Goal: Information Seeking & Learning: Learn about a topic

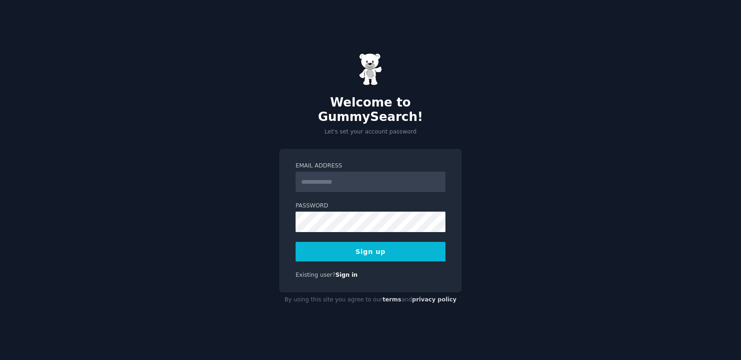
click at [341, 181] on input "Email Address" at bounding box center [370, 182] width 150 height 20
type input "**********"
click at [365, 243] on button "Sign up" at bounding box center [370, 252] width 150 height 20
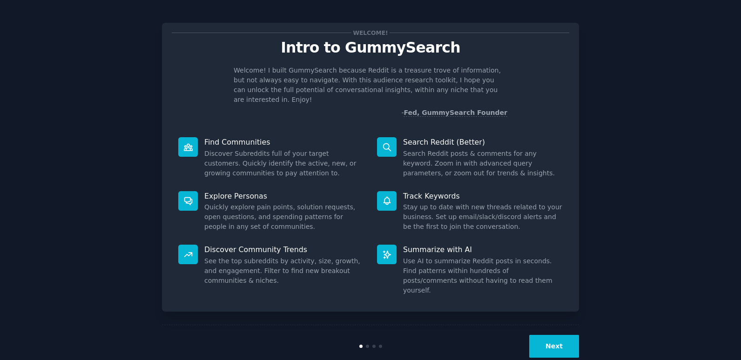
scroll to position [4, 0]
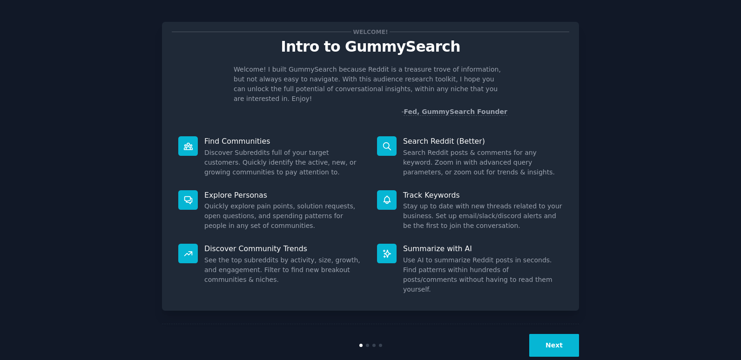
click at [558, 334] on button "Next" at bounding box center [554, 345] width 50 height 23
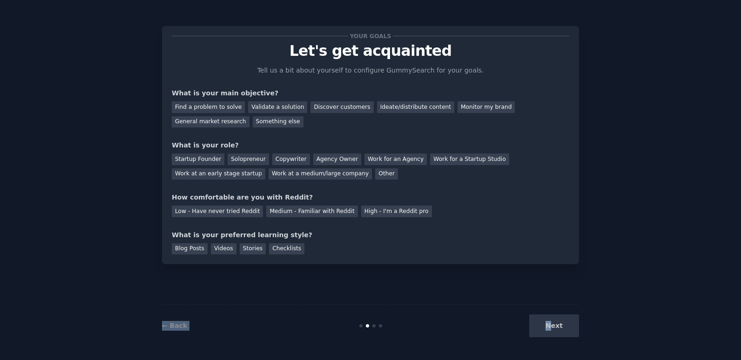
drag, startPoint x: 555, startPoint y: 325, endPoint x: 552, endPoint y: 263, distance: 62.4
click at [552, 263] on div "Your goals Let's get acquainted Tell us a bit about yourself to configure Gummy…" at bounding box center [370, 180] width 417 height 334
click at [250, 123] on div "Find a problem to solve Validate a solution Discover customers Ideate/distribut…" at bounding box center [370, 112] width 397 height 29
click at [217, 107] on div "Find a problem to solve" at bounding box center [208, 107] width 73 height 12
click at [257, 108] on div "Validate a solution" at bounding box center [277, 107] width 59 height 12
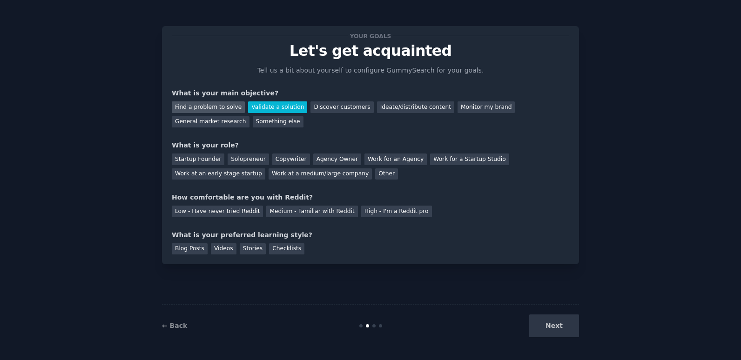
click at [224, 107] on div "Find a problem to solve" at bounding box center [208, 107] width 73 height 12
click at [200, 160] on div "Startup Founder" at bounding box center [198, 160] width 53 height 12
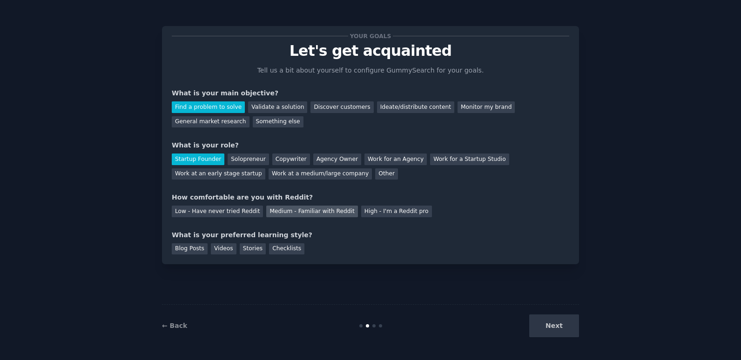
click at [287, 214] on div "Medium - Familiar with Reddit" at bounding box center [311, 212] width 91 height 12
click at [196, 247] on div "Blog Posts" at bounding box center [190, 249] width 36 height 12
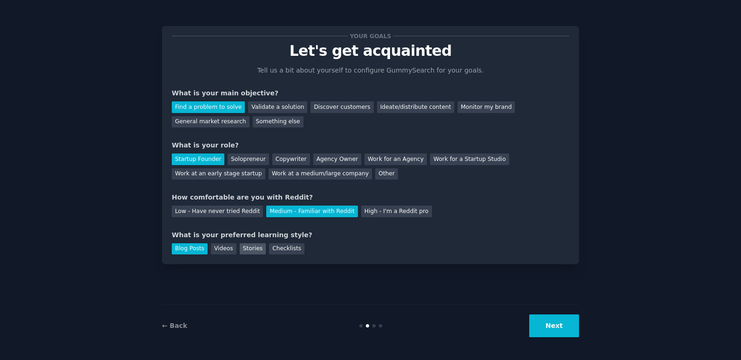
click at [242, 250] on div "Stories" at bounding box center [253, 249] width 26 height 12
click at [557, 327] on button "Next" at bounding box center [554, 325] width 50 height 23
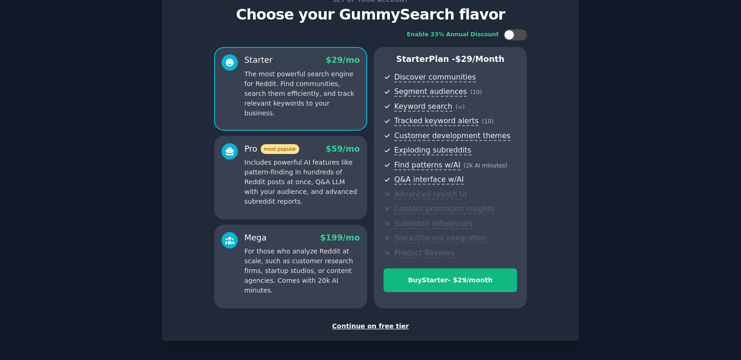
scroll to position [73, 0]
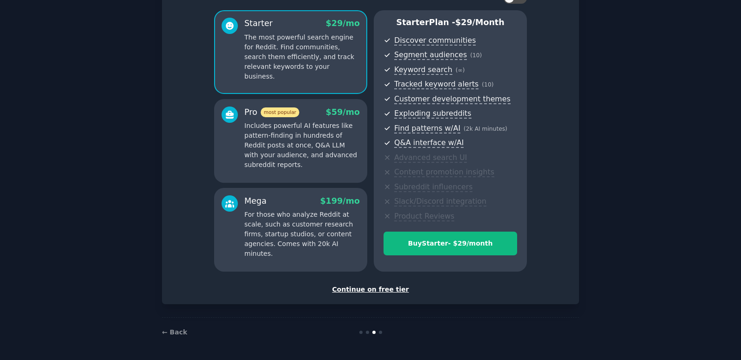
click at [376, 291] on div "Continue on free tier" at bounding box center [370, 290] width 397 height 10
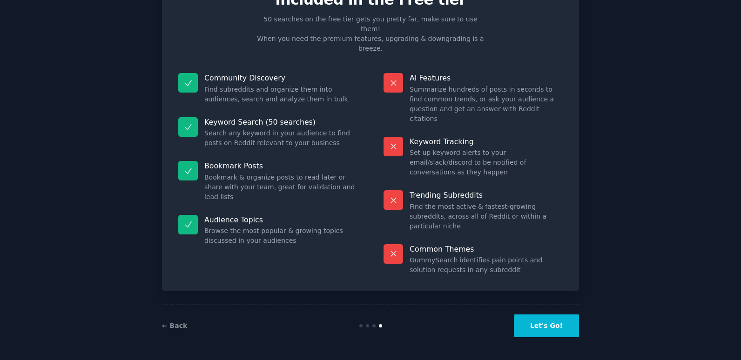
scroll to position [2, 0]
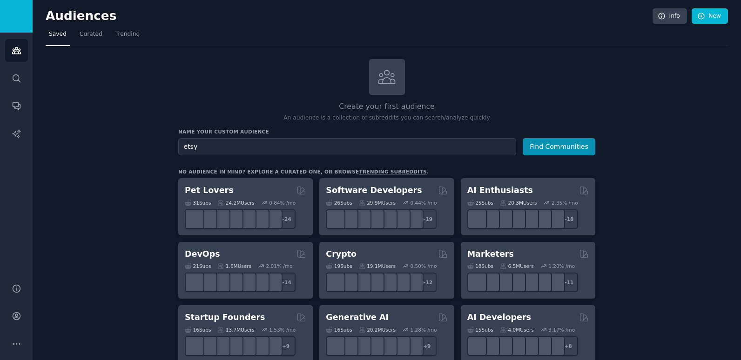
type input "etsy"
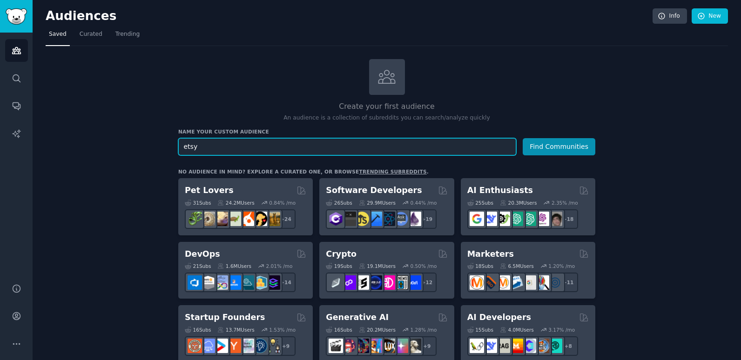
drag, startPoint x: 251, startPoint y: 147, endPoint x: 167, endPoint y: 144, distance: 83.8
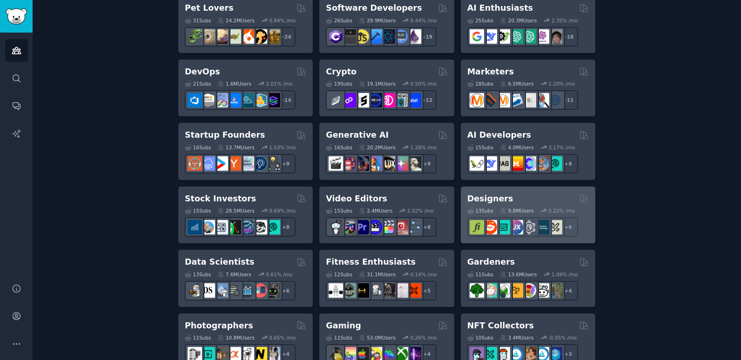
scroll to position [186, 0]
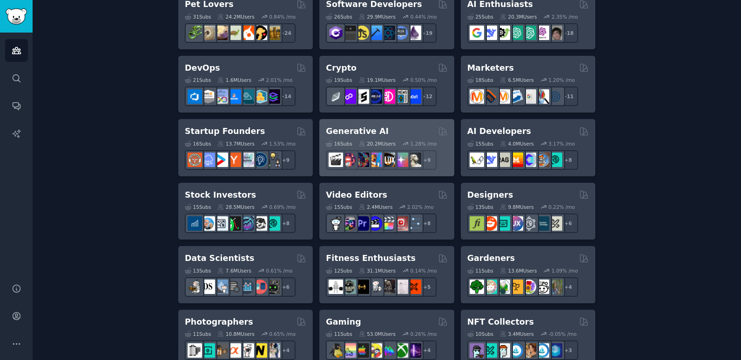
click at [428, 129] on div "Generative AI Curated by GummySearch" at bounding box center [386, 132] width 121 height 12
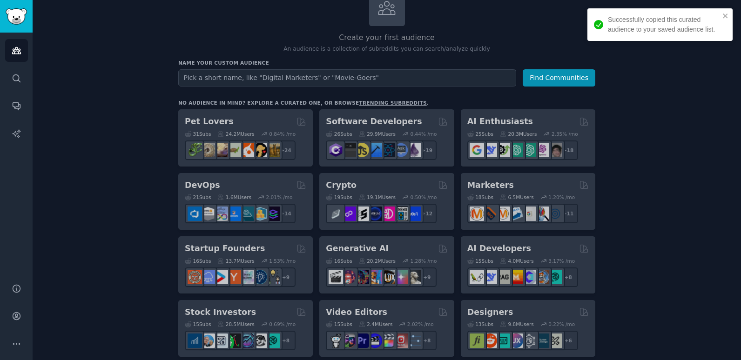
scroll to position [47, 0]
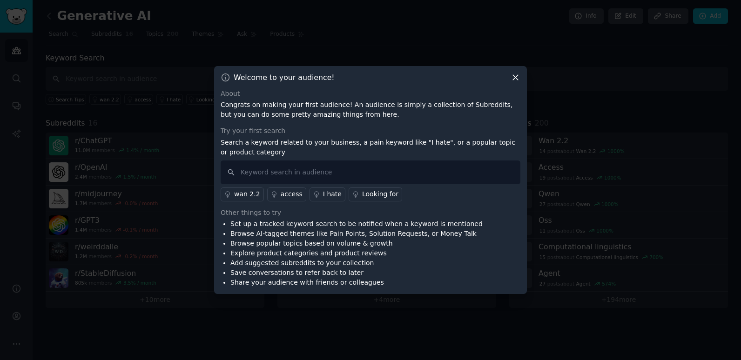
click at [517, 78] on icon at bounding box center [515, 78] width 10 height 10
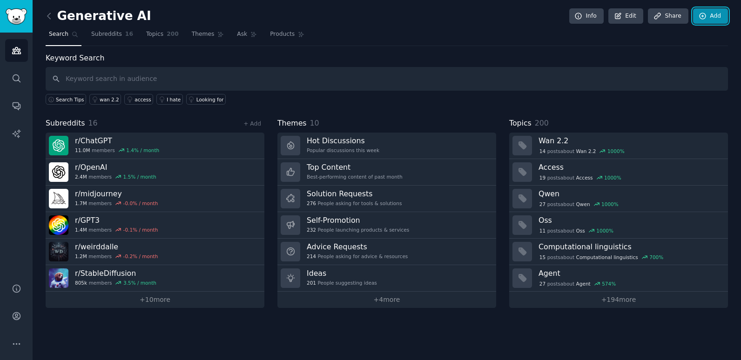
click at [710, 13] on link "Add" at bounding box center [710, 16] width 35 height 16
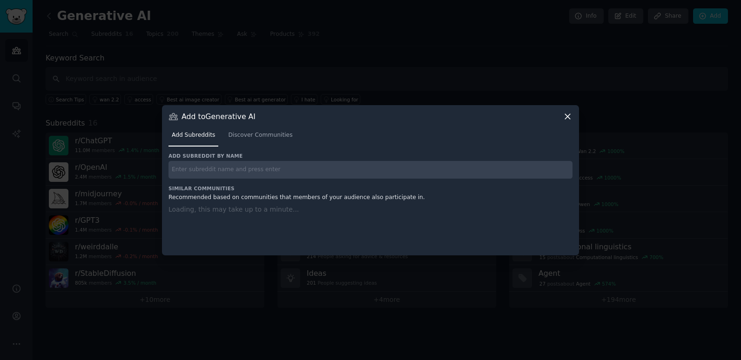
click at [366, 170] on input "text" at bounding box center [370, 170] width 404 height 18
click at [567, 117] on icon at bounding box center [567, 116] width 5 height 5
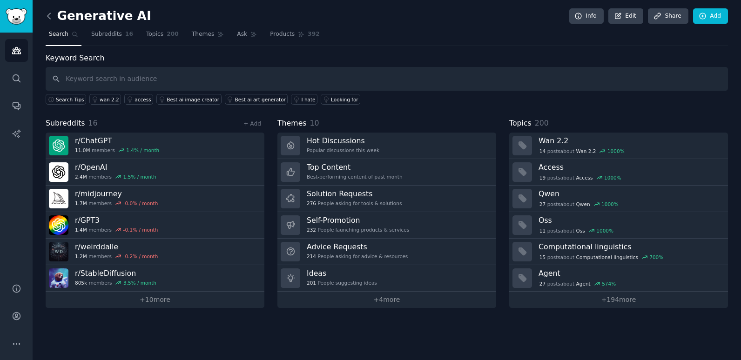
click at [48, 14] on icon at bounding box center [49, 16] width 10 height 10
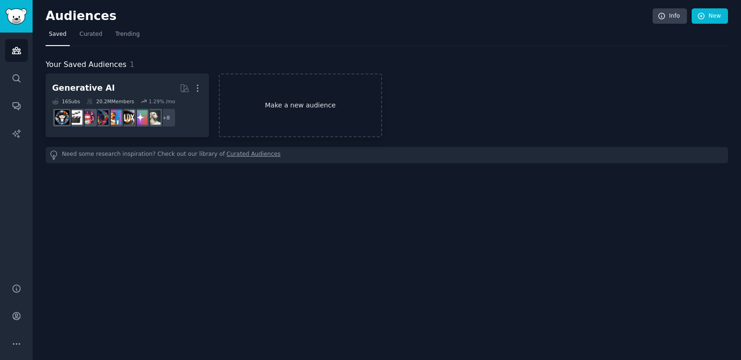
click at [294, 107] on link "Make a new audience" at bounding box center [300, 106] width 163 height 64
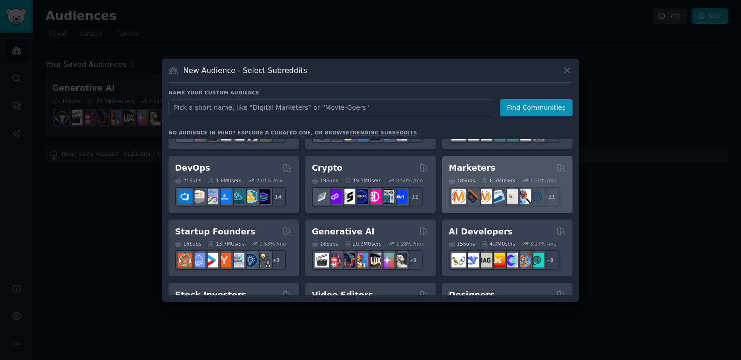
scroll to position [93, 0]
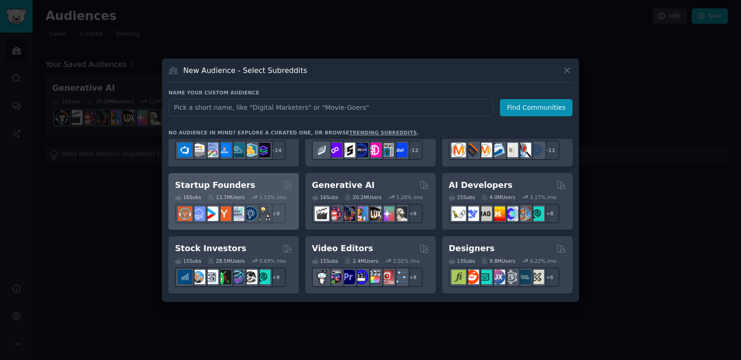
click at [227, 187] on h2 "Startup Founders" at bounding box center [215, 186] width 80 height 12
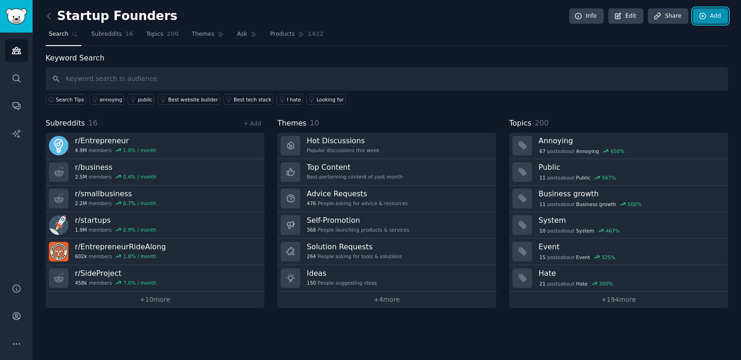
click at [708, 14] on link "Add" at bounding box center [710, 16] width 35 height 16
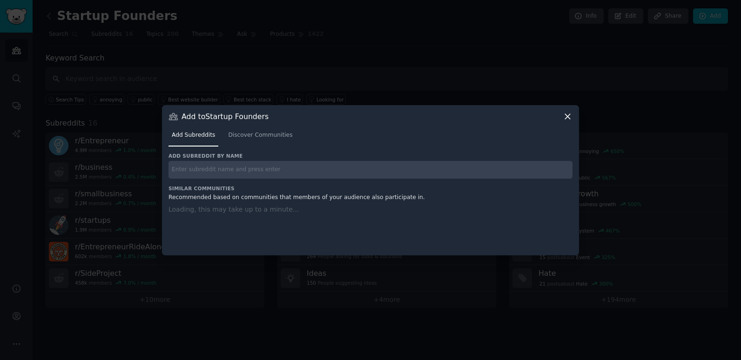
click at [570, 117] on icon at bounding box center [567, 117] width 10 height 10
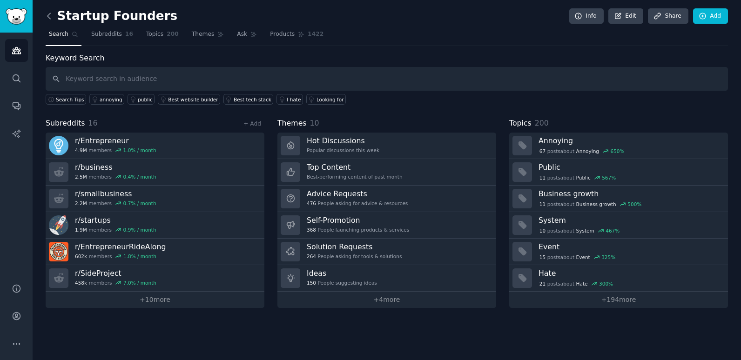
click at [52, 17] on icon at bounding box center [49, 16] width 10 height 10
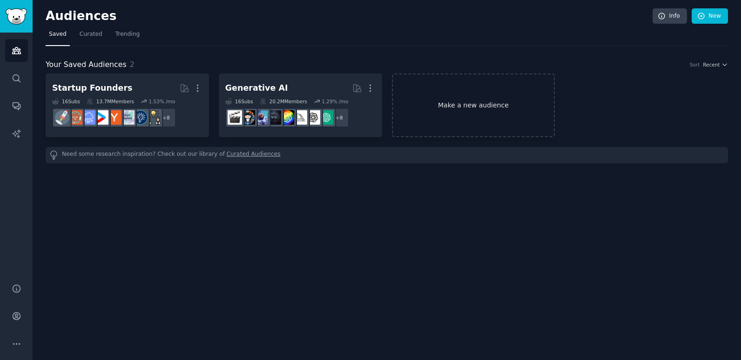
click at [461, 105] on link "Make a new audience" at bounding box center [473, 106] width 163 height 64
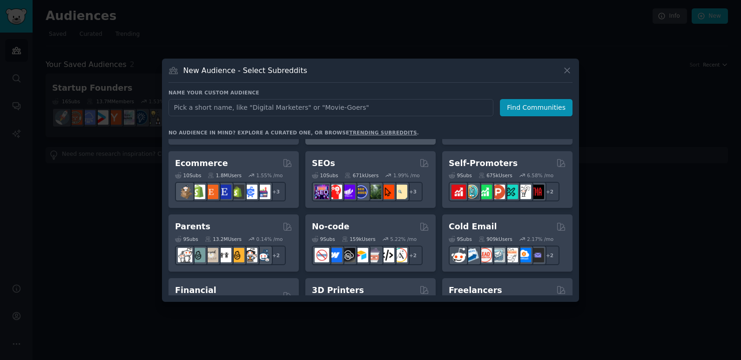
scroll to position [372, 0]
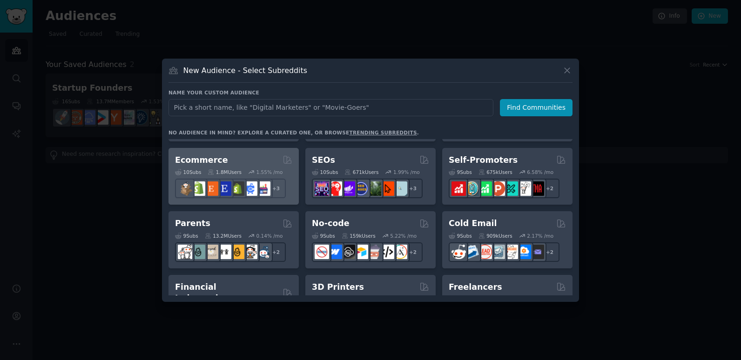
click at [247, 163] on div "Ecommerce" at bounding box center [233, 160] width 117 height 12
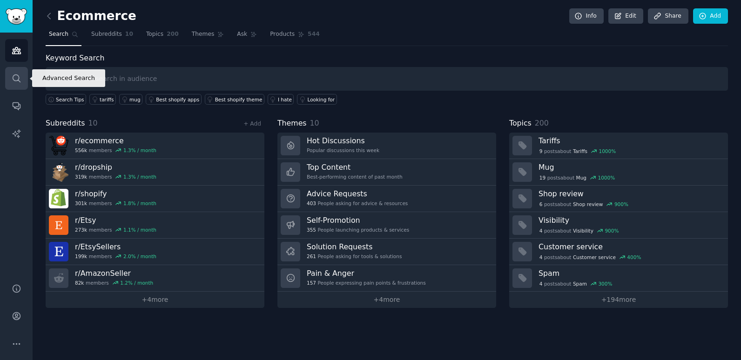
click at [13, 81] on icon "Sidebar" at bounding box center [17, 79] width 10 height 10
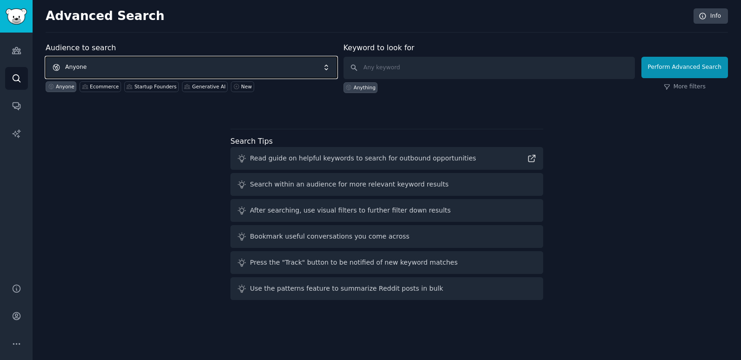
click at [228, 67] on span "Anyone" at bounding box center [191, 67] width 291 height 21
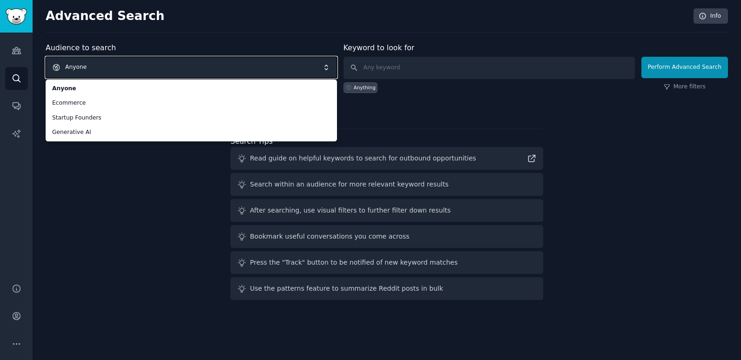
click at [199, 64] on span "Anyone" at bounding box center [191, 67] width 291 height 21
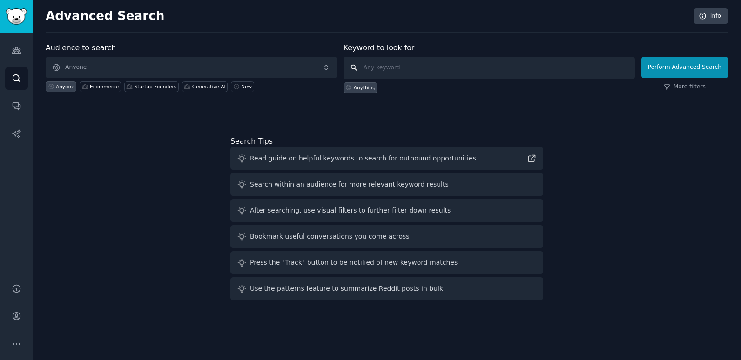
click at [415, 70] on input "text" at bounding box center [488, 68] width 291 height 22
paste input "site:[DOMAIN_NAME] "I hate" + [industry]"
click at [455, 67] on input "site:[DOMAIN_NAME] "I hate" + [industry]" at bounding box center [488, 68] width 291 height 22
type input "site:[DOMAIN_NAME] "I hate" + Etsy"
click at [676, 70] on button "Perform Advanced Search" at bounding box center [684, 67] width 87 height 21
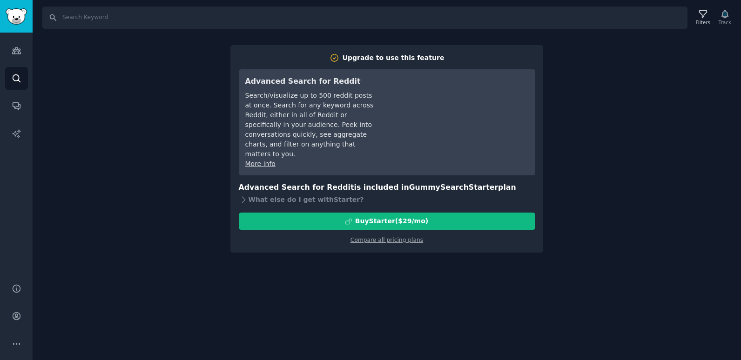
click at [657, 195] on div "Search Filters Track Upgrade to use this feature Advanced Search for Reddit Sea…" at bounding box center [387, 180] width 708 height 360
click at [22, 19] on img "Sidebar" at bounding box center [16, 16] width 21 height 16
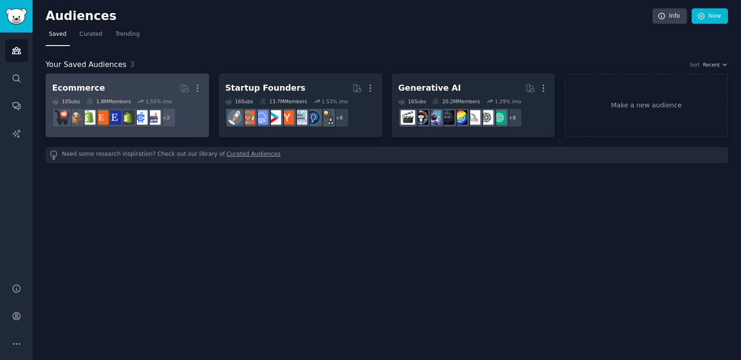
click at [91, 92] on div "Ecommerce" at bounding box center [78, 88] width 53 height 12
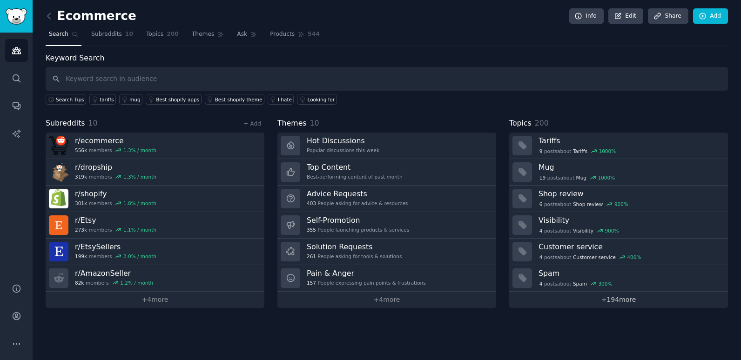
click at [615, 298] on link "+ 194 more" at bounding box center [618, 300] width 219 height 16
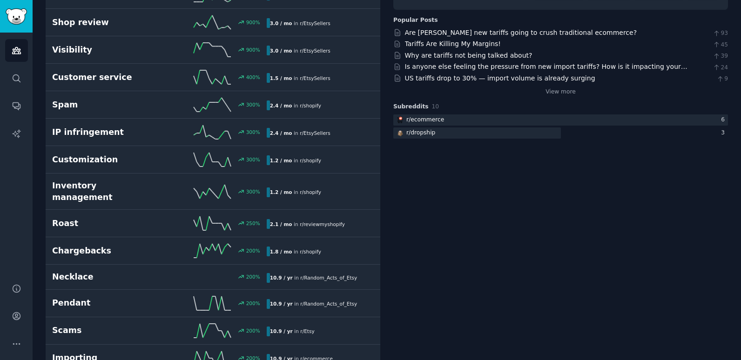
scroll to position [93, 0]
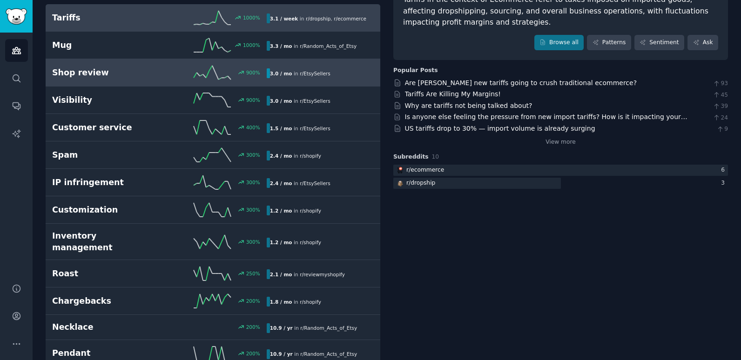
click at [94, 73] on h2 "Shop review" at bounding box center [105, 73] width 107 height 12
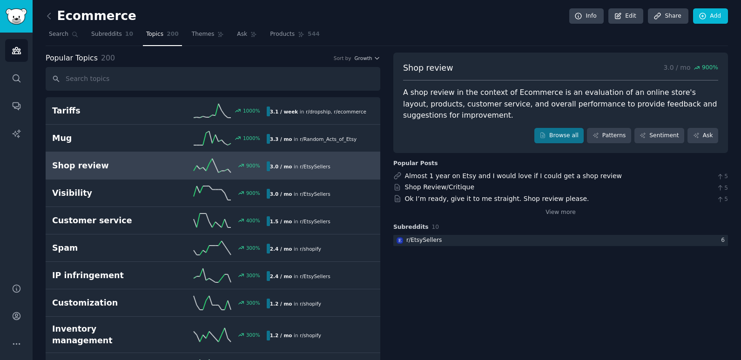
click at [473, 102] on div "A shop review in the context of Ecommerce is an evaluation of an online store's…" at bounding box center [560, 104] width 315 height 34
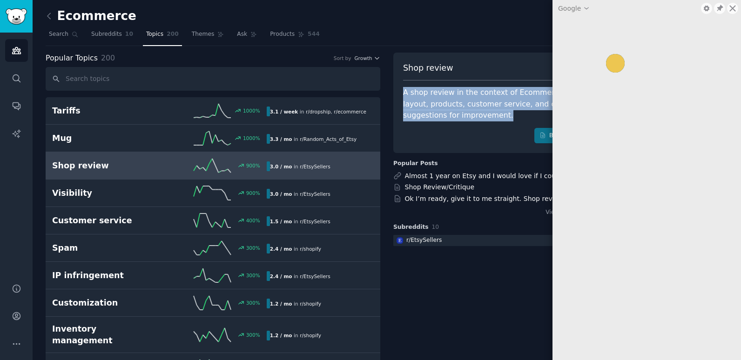
click at [473, 102] on div "A shop review in the context of Ecommerce is an evaluation of an online store's…" at bounding box center [560, 104] width 315 height 34
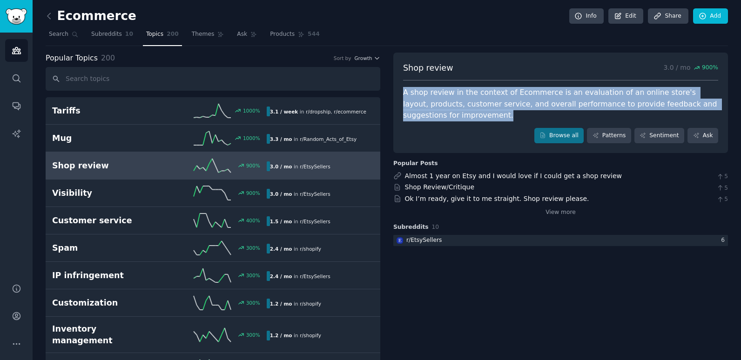
drag, startPoint x: 473, startPoint y: 102, endPoint x: 438, endPoint y: 100, distance: 35.4
click at [438, 100] on div "A shop review in the context of Ecommerce is an evaluation of an online store's…" at bounding box center [560, 104] width 315 height 34
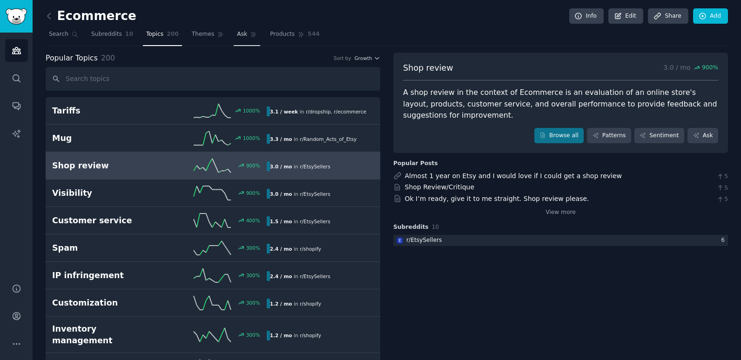
click at [237, 32] on span "Ask" at bounding box center [242, 34] width 10 height 8
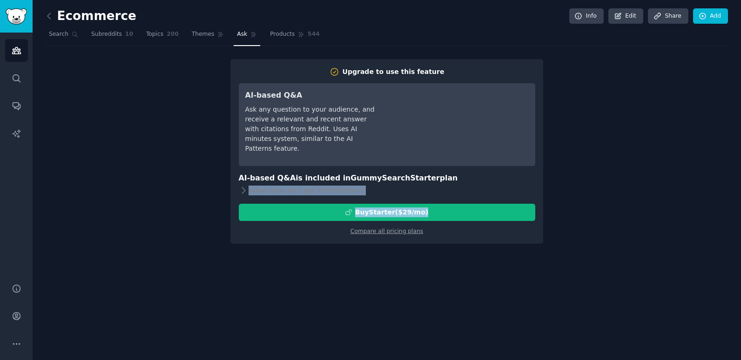
drag, startPoint x: 247, startPoint y: 191, endPoint x: 193, endPoint y: 247, distance: 77.3
click at [193, 247] on div "Ecommerce Info Edit Share Add Search Subreddits 10 Topics 200 Themes Ask Produc…" at bounding box center [387, 180] width 708 height 360
drag, startPoint x: 193, startPoint y: 247, endPoint x: 310, endPoint y: 230, distance: 118.9
click at [310, 230] on div "Compare all pricing plans" at bounding box center [387, 228] width 296 height 15
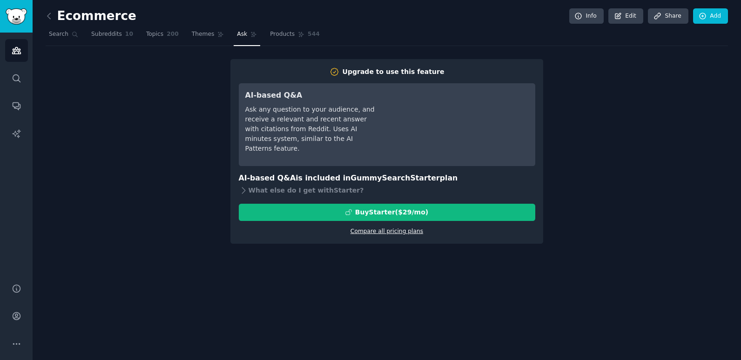
click at [376, 229] on link "Compare all pricing plans" at bounding box center [386, 231] width 73 height 7
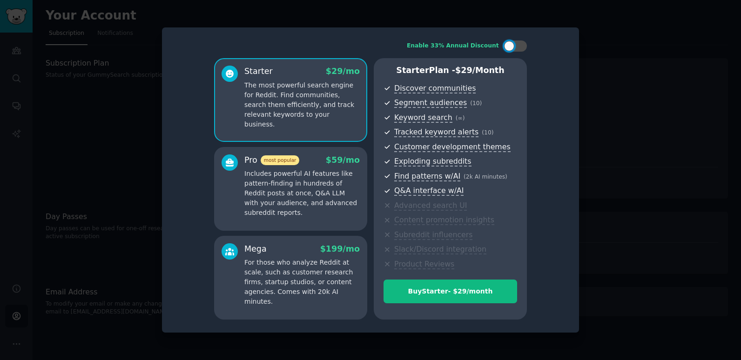
click at [605, 47] on div at bounding box center [370, 180] width 741 height 360
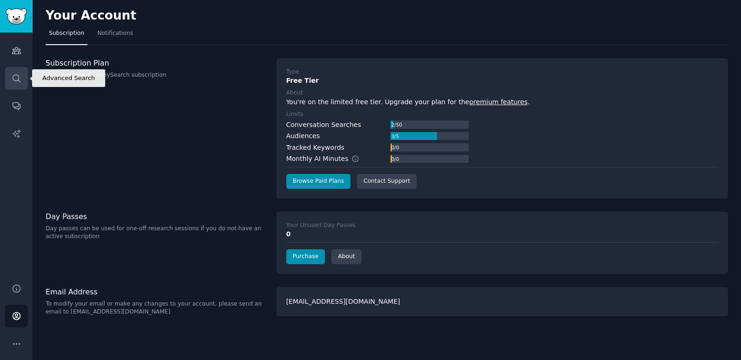
click at [12, 79] on icon "Sidebar" at bounding box center [17, 79] width 10 height 10
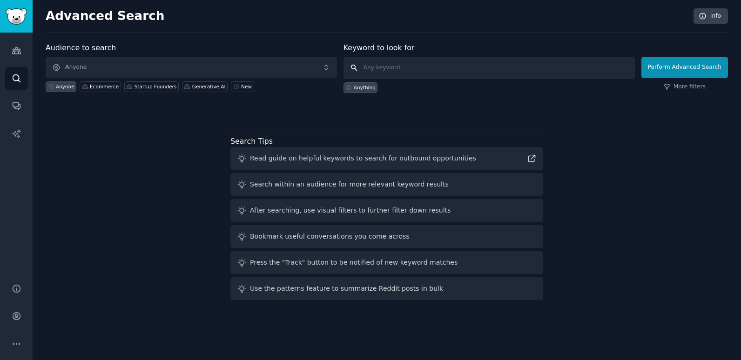
click at [384, 74] on input "text" at bounding box center [488, 68] width 291 height 22
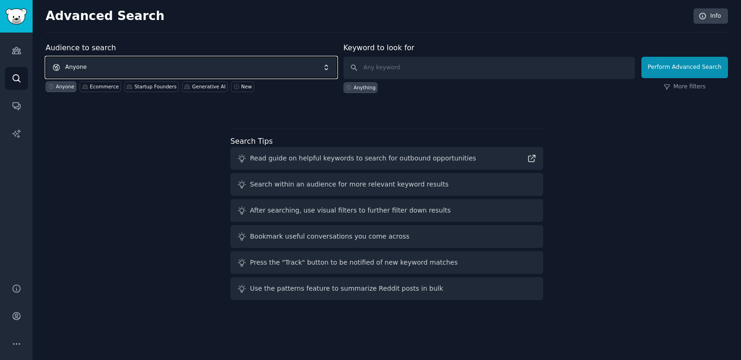
click at [210, 69] on span "Anyone" at bounding box center [191, 67] width 291 height 21
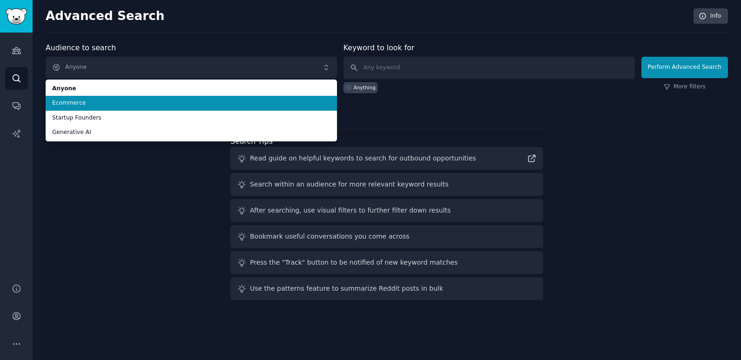
click at [151, 103] on span "Ecommerce" at bounding box center [191, 103] width 278 height 8
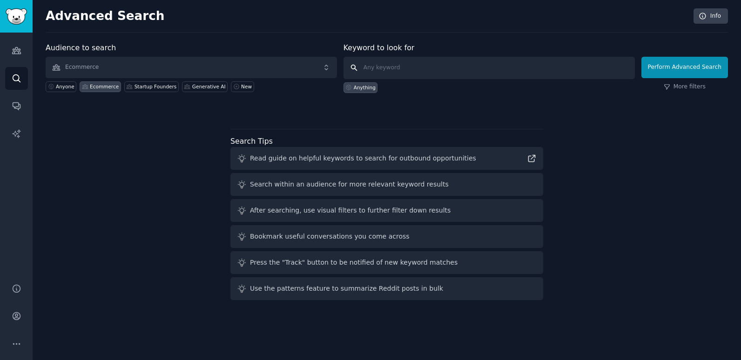
paste input "site:[DOMAIN_NAME] "I hate" + [industry]"
click at [442, 69] on input "site:[DOMAIN_NAME] "I hate" + [industry]" at bounding box center [488, 68] width 291 height 22
type input "site:[DOMAIN_NAME] "I hate" + Etsy"
click at [682, 71] on button "Perform Advanced Search" at bounding box center [684, 67] width 87 height 21
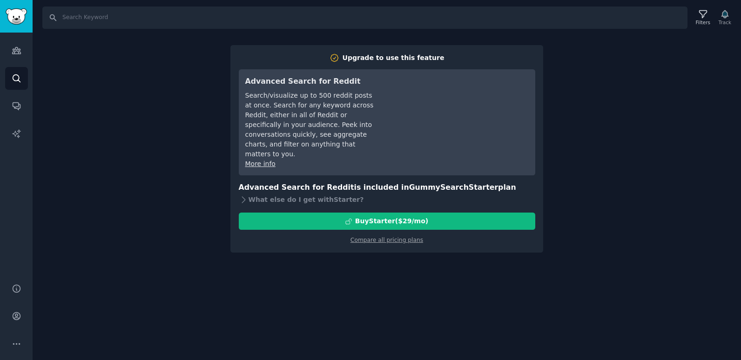
click at [329, 182] on h3 "Advanced Search for Reddit is included in GummySearch Starter plan" at bounding box center [387, 188] width 296 height 12
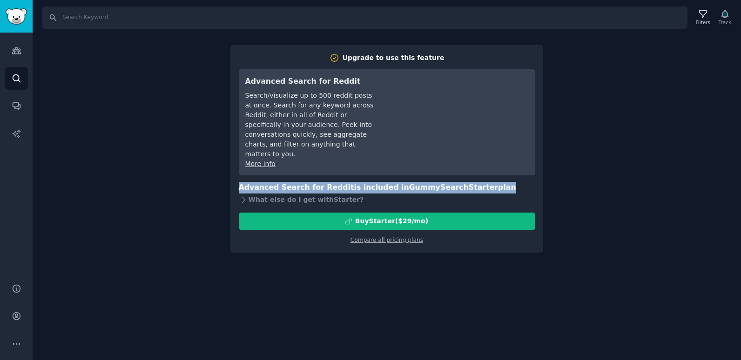
click at [329, 182] on h3 "Advanced Search for Reddit is included in GummySearch Starter plan" at bounding box center [387, 188] width 296 height 12
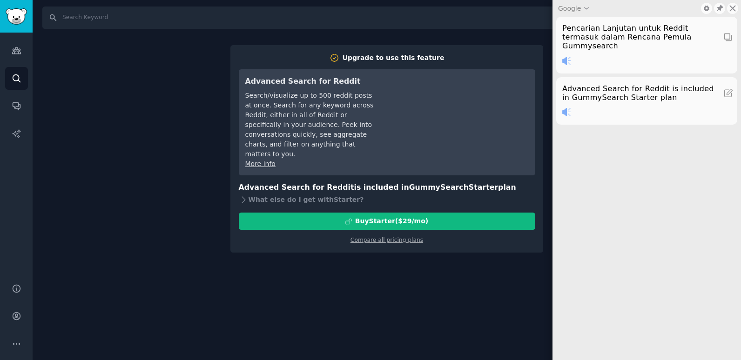
click at [306, 256] on div "Search Filters Track Upgrade to use this feature Advanced Search for Reddit Sea…" at bounding box center [387, 180] width 708 height 360
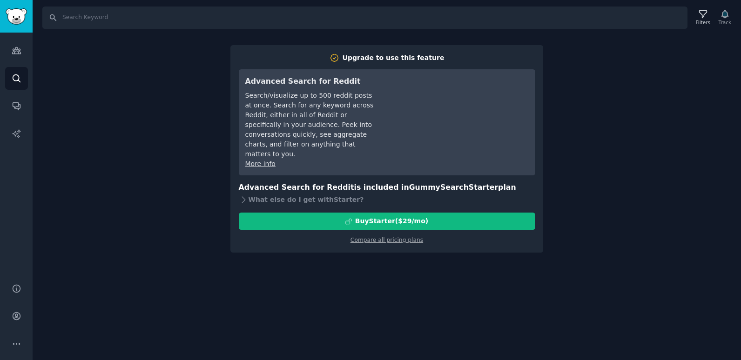
click at [115, 222] on div "Search Filters Track Upgrade to use this feature Advanced Search for Reddit Sea…" at bounding box center [387, 180] width 708 height 360
click at [20, 49] on icon "Sidebar" at bounding box center [16, 50] width 8 height 7
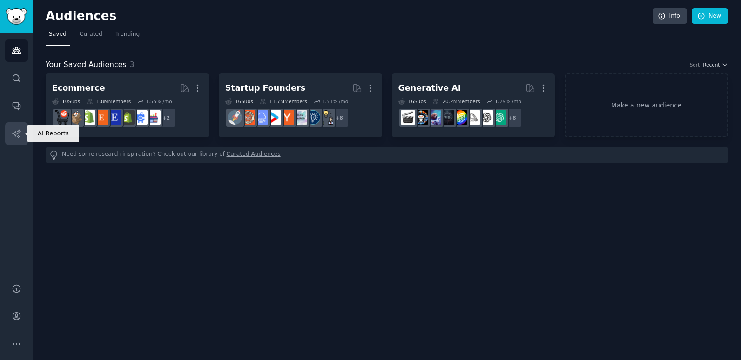
click at [13, 130] on icon "Sidebar" at bounding box center [17, 134] width 10 height 10
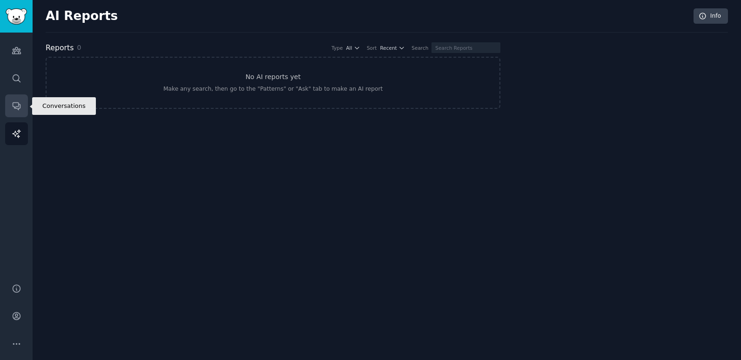
click at [15, 110] on icon "Sidebar" at bounding box center [17, 106] width 10 height 10
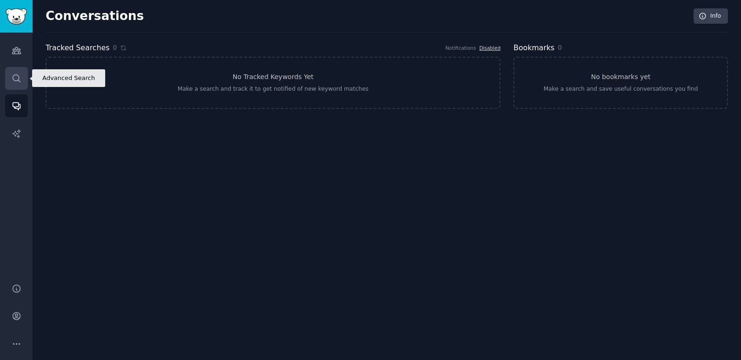
click at [22, 77] on link "Search" at bounding box center [16, 78] width 23 height 23
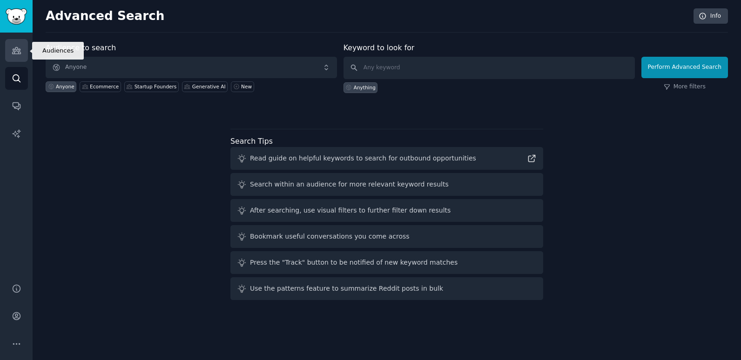
click at [16, 47] on icon "Sidebar" at bounding box center [16, 50] width 8 height 7
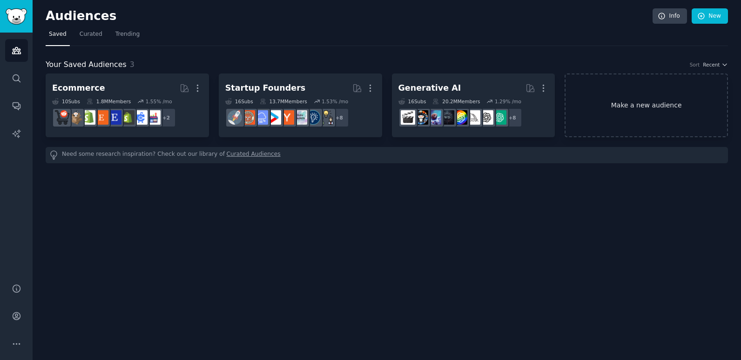
click at [642, 104] on link "Make a new audience" at bounding box center [645, 106] width 163 height 64
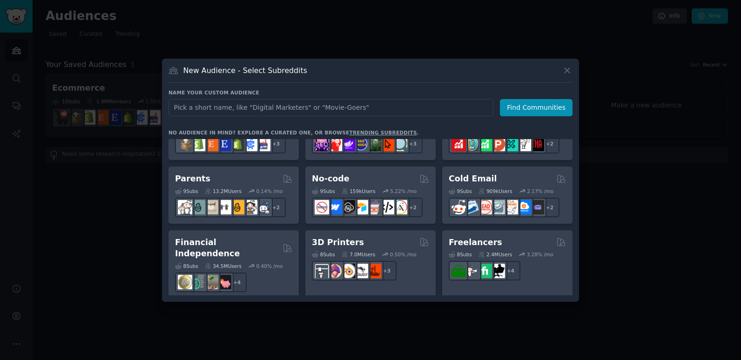
scroll to position [401, 0]
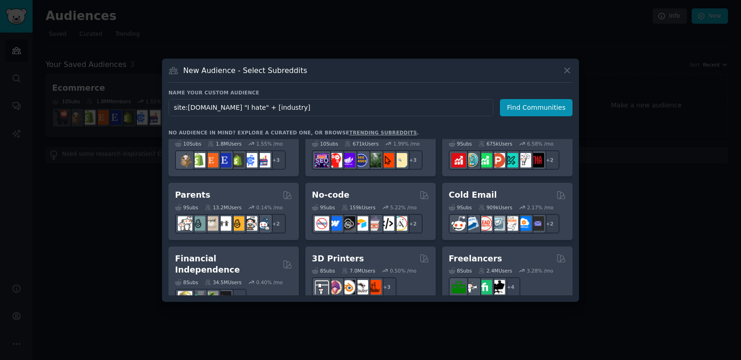
drag, startPoint x: 246, startPoint y: 108, endPoint x: 335, endPoint y: 106, distance: 89.4
click at [335, 106] on input "site:[DOMAIN_NAME] "I hate" + [industry]" at bounding box center [330, 107] width 325 height 17
type input "site:[DOMAIN_NAME] "I hate" + etsy"
click at [524, 105] on button "Find Communities" at bounding box center [536, 107] width 73 height 17
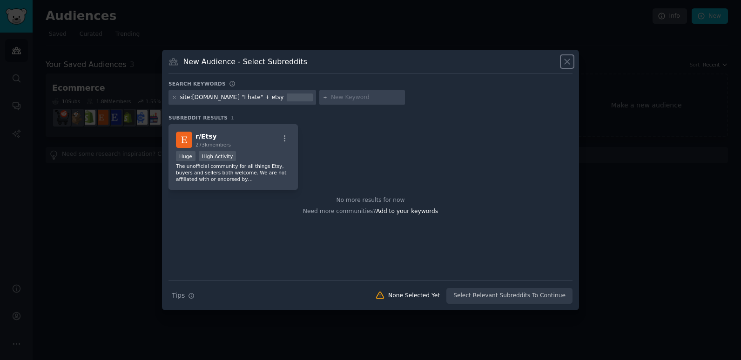
click at [566, 57] on icon at bounding box center [567, 62] width 10 height 10
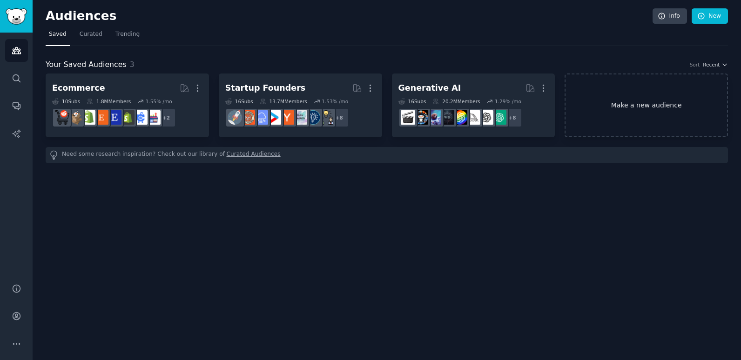
click at [664, 105] on link "Make a new audience" at bounding box center [645, 106] width 163 height 64
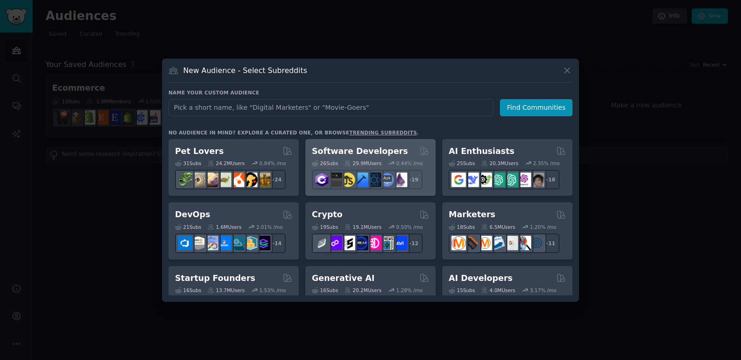
click at [357, 155] on h2 "Software Developers" at bounding box center [360, 152] width 96 height 12
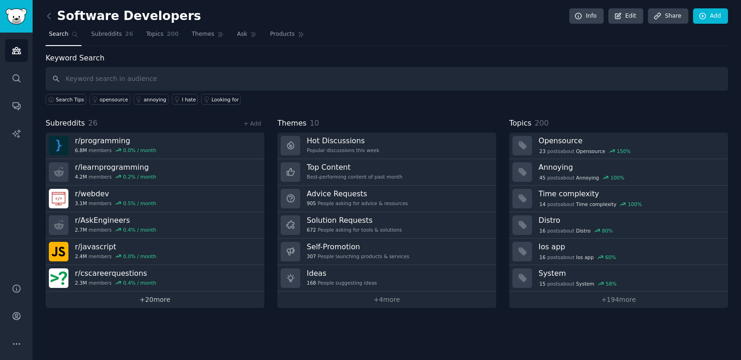
click at [163, 300] on link "+ 20 more" at bounding box center [155, 300] width 219 height 16
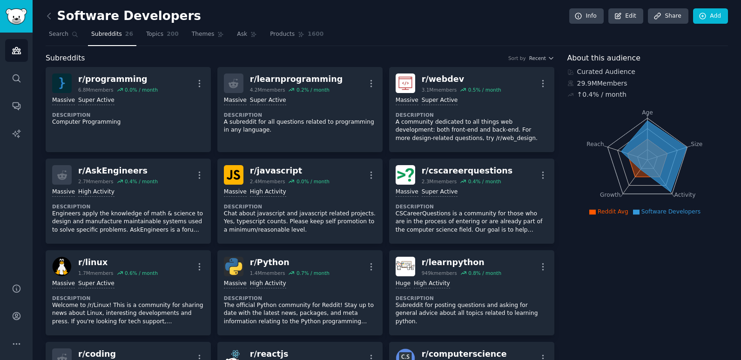
click at [91, 36] on span "Subreddits" at bounding box center [106, 34] width 31 height 8
click at [73, 36] on icon at bounding box center [75, 34] width 7 height 7
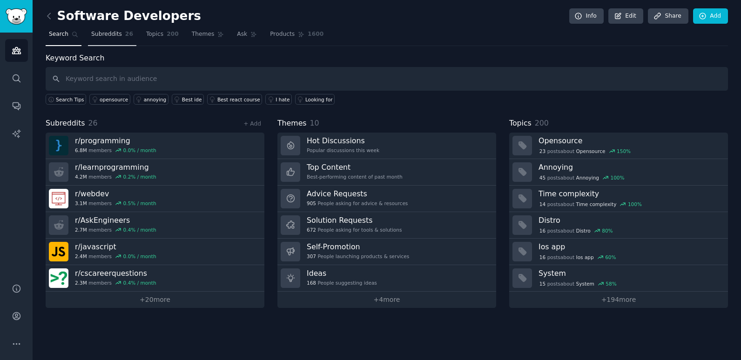
click at [99, 33] on span "Subreddits" at bounding box center [106, 34] width 31 height 8
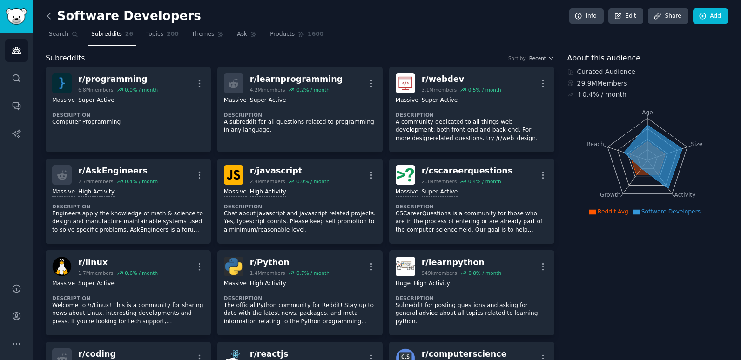
click at [47, 14] on icon at bounding box center [49, 16] width 10 height 10
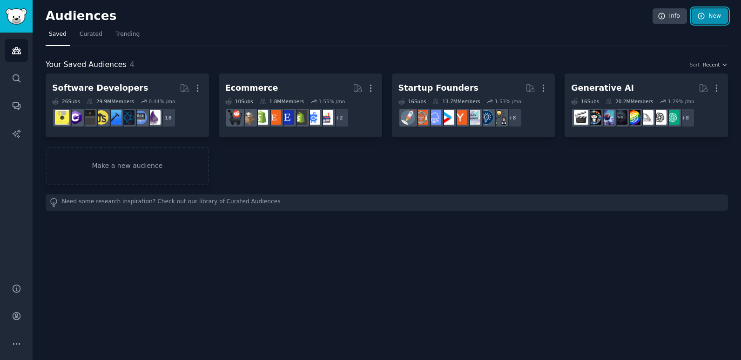
click at [707, 14] on link "New" at bounding box center [709, 16] width 36 height 16
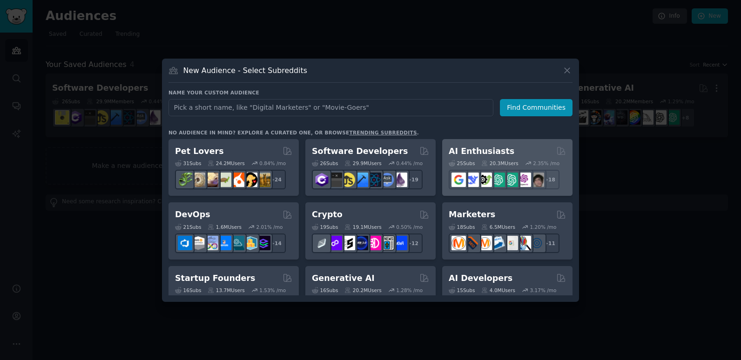
click at [502, 154] on div "AI Enthusiasts" at bounding box center [506, 152] width 117 height 12
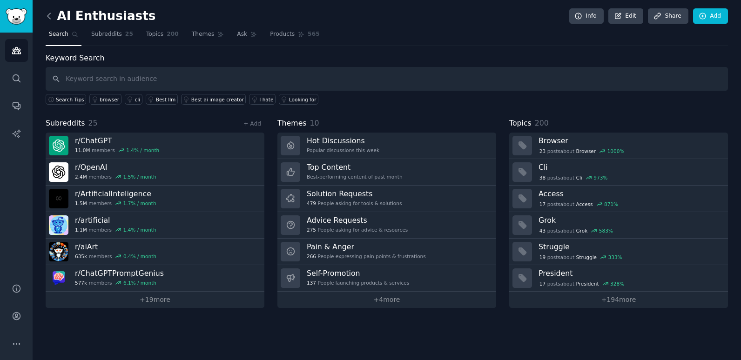
click at [49, 14] on icon at bounding box center [49, 16] width 10 height 10
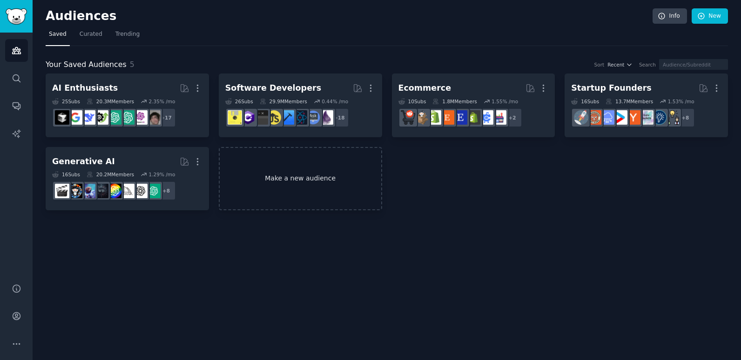
click at [290, 177] on link "Make a new audience" at bounding box center [300, 179] width 163 height 64
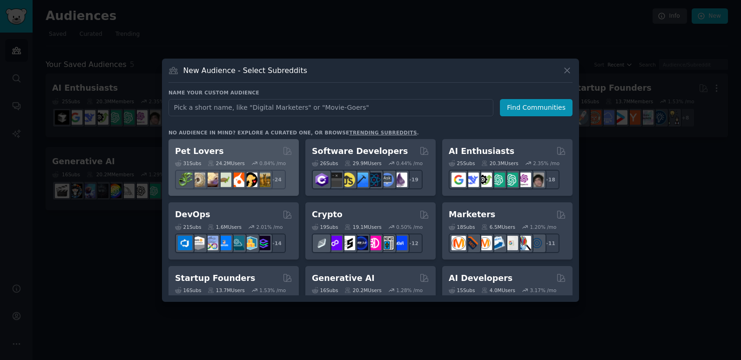
click at [207, 157] on div "31 Sub s 24.2M Users 0.84 % /mo r/leopardgeckos + 24" at bounding box center [233, 173] width 117 height 33
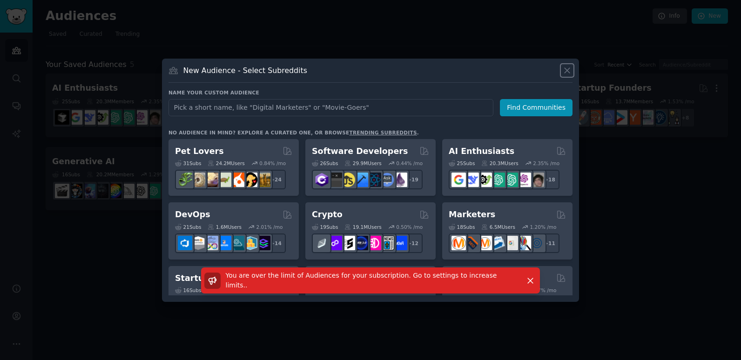
drag, startPoint x: 569, startPoint y: 68, endPoint x: 540, endPoint y: 152, distance: 88.7
click at [569, 68] on icon at bounding box center [566, 70] width 5 height 5
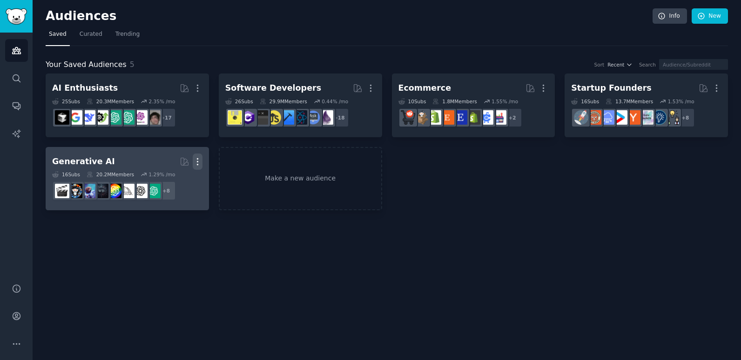
click at [196, 162] on icon "button" at bounding box center [198, 162] width 10 height 10
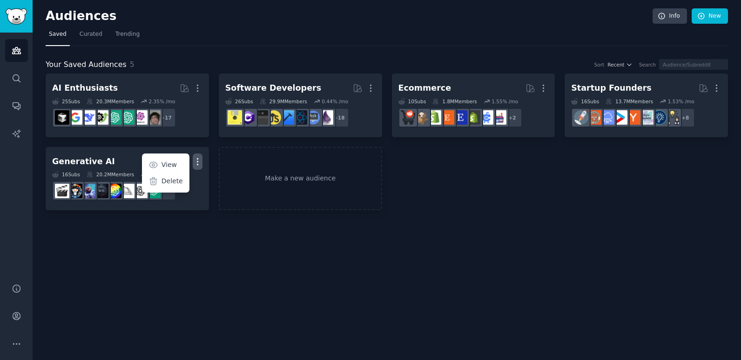
click at [486, 236] on div "Audiences Info New Saved Curated Trending Your Saved Audiences 5 Sort Recent Se…" at bounding box center [387, 180] width 708 height 360
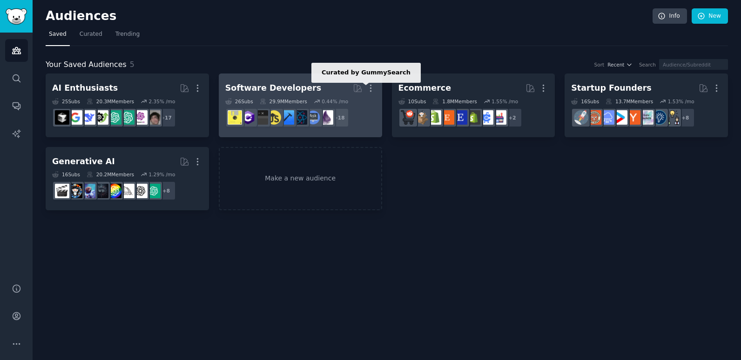
click at [359, 88] on icon at bounding box center [358, 88] width 10 height 10
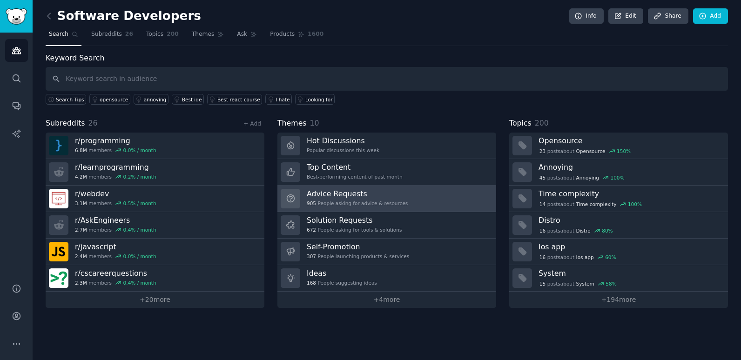
click at [408, 199] on link "Advice Requests 905 People asking for advice & resources" at bounding box center [386, 199] width 219 height 27
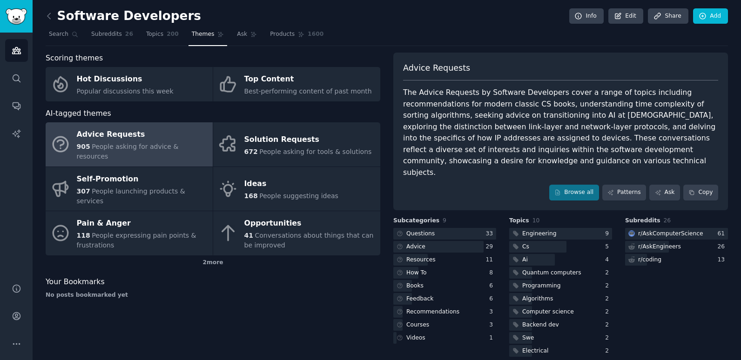
click at [429, 110] on div "The Advice Requests by Software Developers cover a range of topics including re…" at bounding box center [560, 132] width 315 height 91
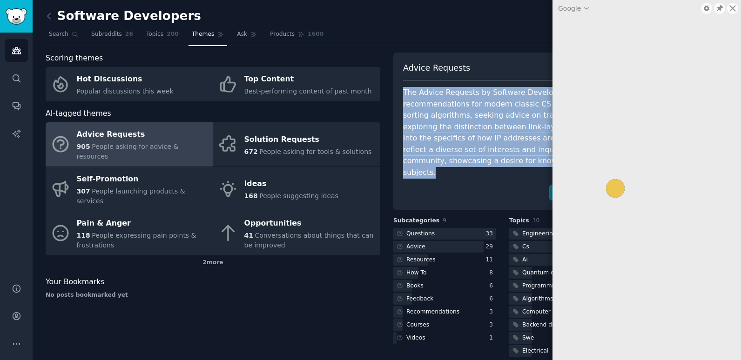
click at [429, 110] on div "The Advice Requests by Software Developers cover a range of topics including re…" at bounding box center [560, 132] width 315 height 91
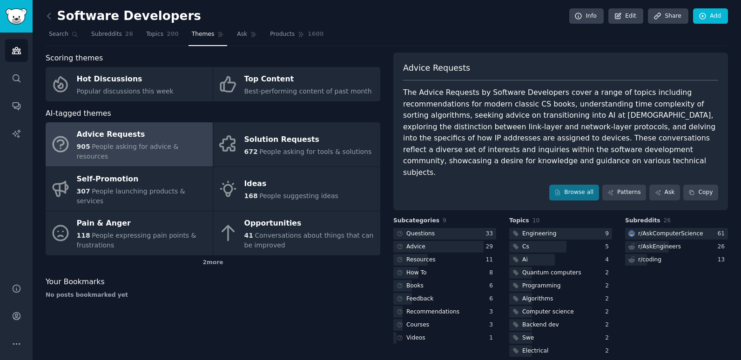
click at [315, 276] on div "Your Bookmarks" at bounding box center [213, 282] width 334 height 12
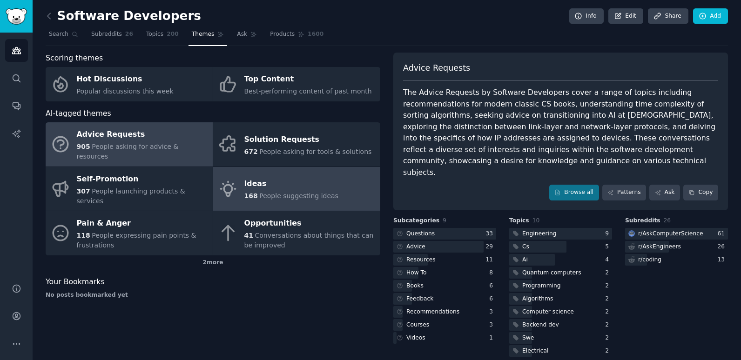
click at [267, 177] on div "Ideas" at bounding box center [291, 184] width 94 height 15
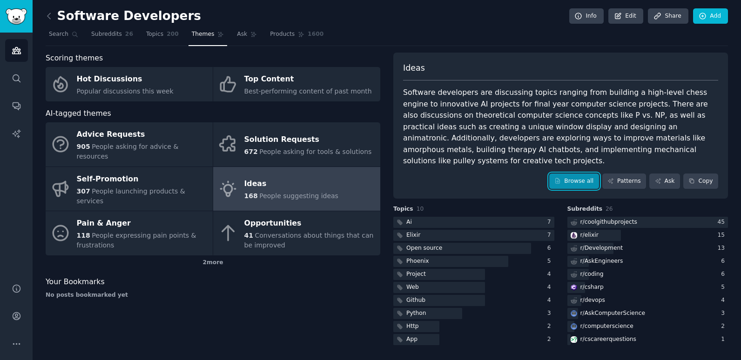
click at [592, 174] on link "Browse all" at bounding box center [574, 182] width 50 height 16
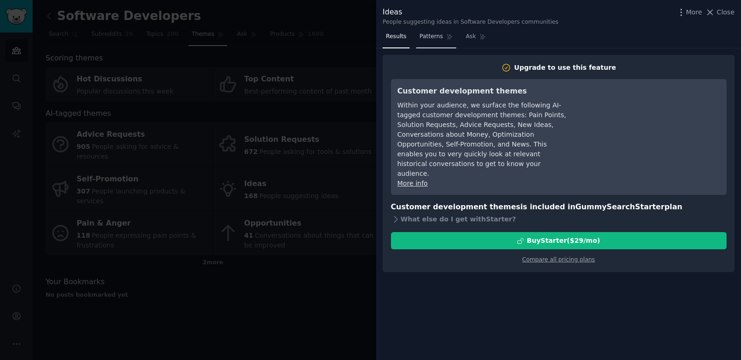
click at [430, 37] on span "Patterns" at bounding box center [430, 37] width 23 height 8
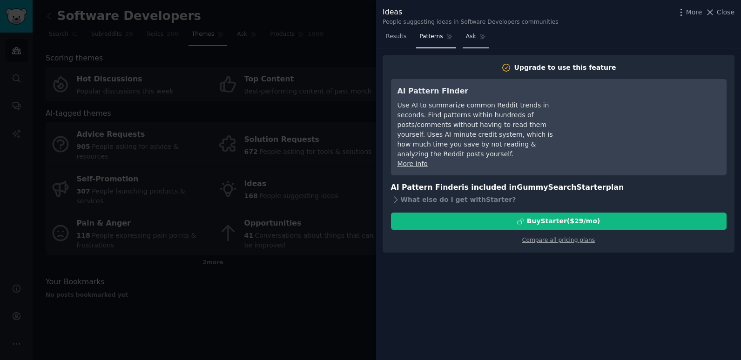
click at [473, 38] on link "Ask" at bounding box center [475, 38] width 27 height 19
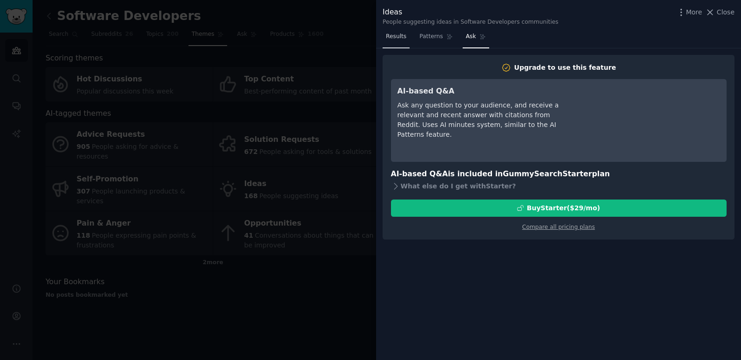
click at [401, 39] on span "Results" at bounding box center [396, 37] width 20 height 8
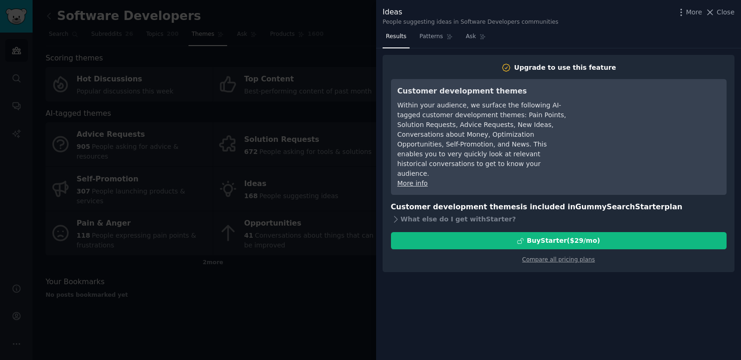
click at [354, 249] on div at bounding box center [370, 180] width 741 height 360
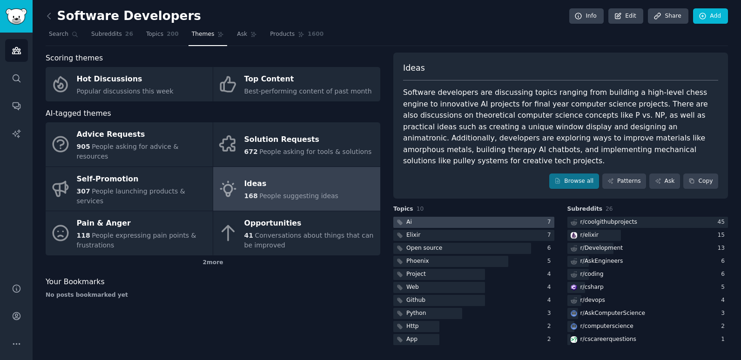
click at [423, 217] on div at bounding box center [473, 223] width 161 height 12
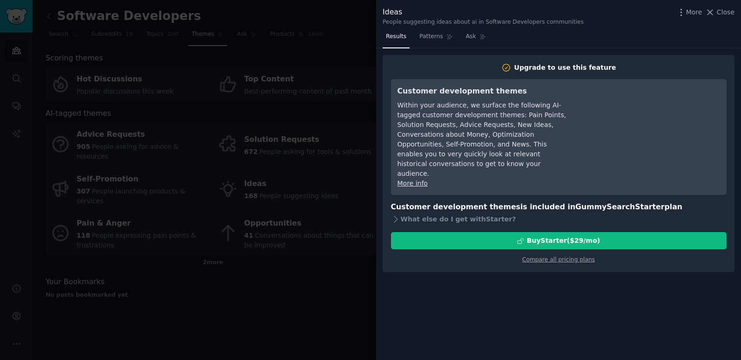
click at [319, 279] on div at bounding box center [370, 180] width 741 height 360
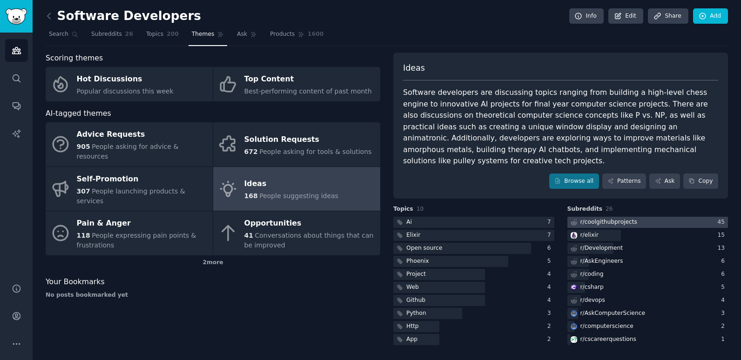
click at [620, 218] on div "r/ coolgithubprojects" at bounding box center [608, 222] width 57 height 8
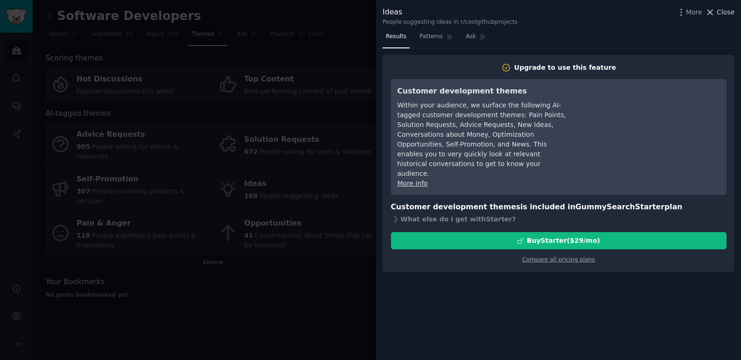
click at [722, 11] on span "Close" at bounding box center [725, 12] width 18 height 10
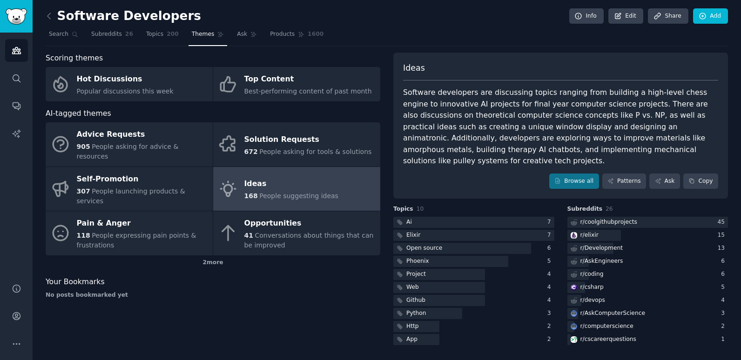
click at [417, 35] on nav "Search Subreddits 26 Topics 200 Themes Ask Products 1600" at bounding box center [387, 36] width 682 height 19
click at [47, 16] on icon at bounding box center [48, 16] width 3 height 6
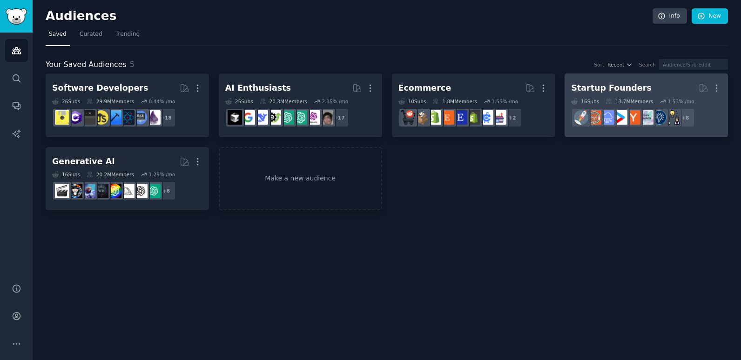
click at [599, 83] on div "Startup Founders" at bounding box center [611, 88] width 80 height 12
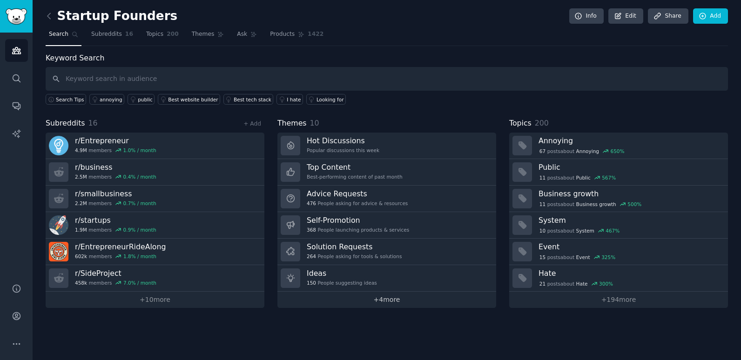
click at [375, 303] on link "+ 4 more" at bounding box center [386, 300] width 219 height 16
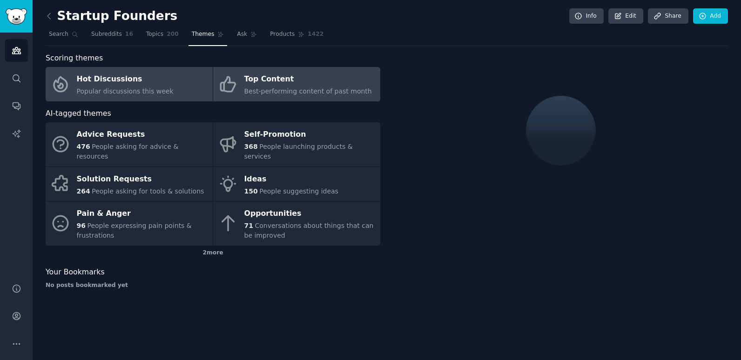
click at [269, 88] on span "Best-performing content of past month" at bounding box center [307, 90] width 127 height 7
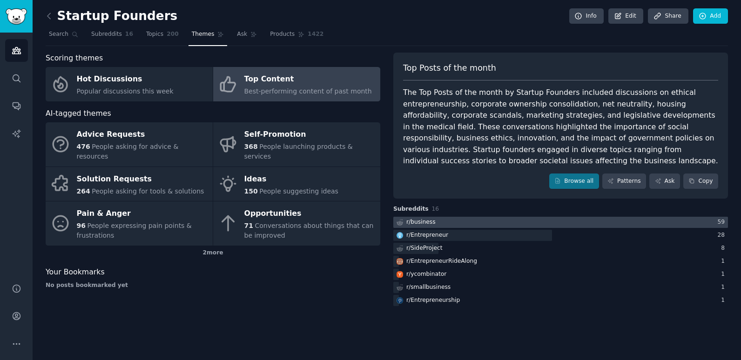
click at [417, 222] on div "r/ business" at bounding box center [420, 222] width 29 height 8
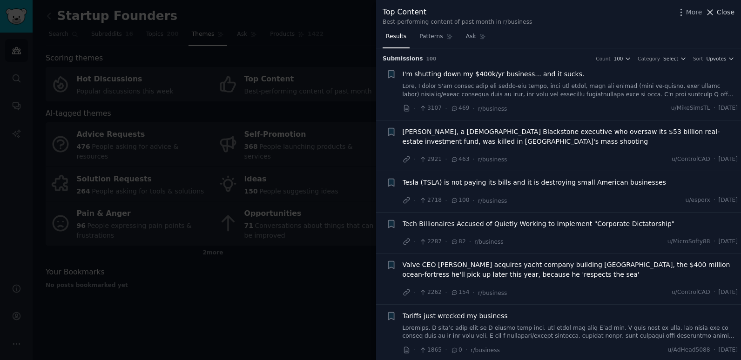
click at [724, 9] on span "Close" at bounding box center [725, 12] width 18 height 10
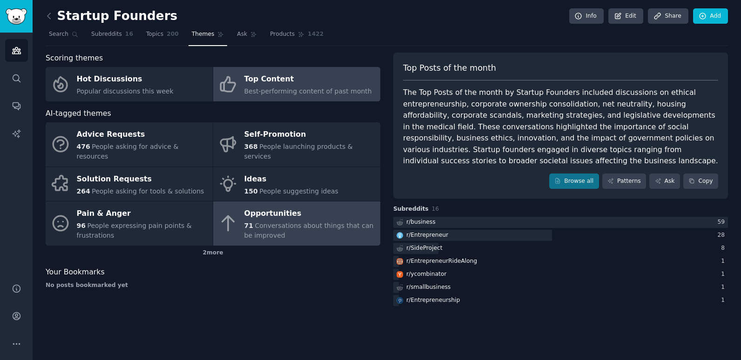
click at [253, 208] on div "Opportunities" at bounding box center [309, 214] width 131 height 15
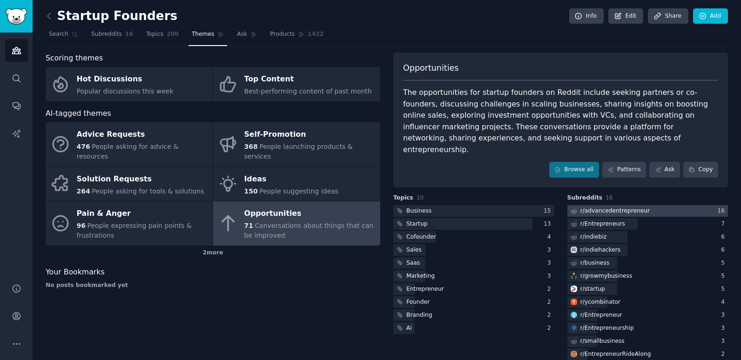
click at [620, 207] on div "r/ advancedentrepreneur" at bounding box center [615, 211] width 70 height 8
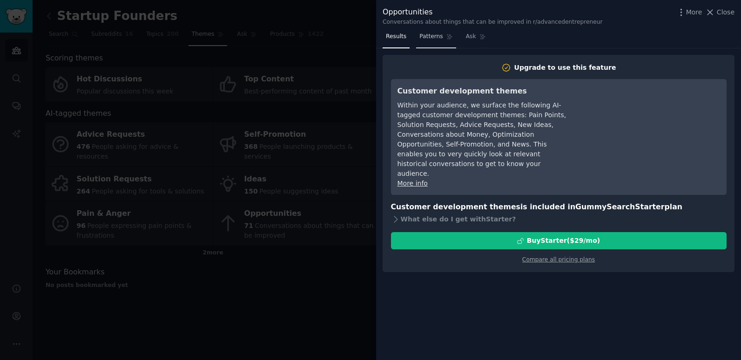
click at [422, 31] on link "Patterns" at bounding box center [436, 38] width 40 height 19
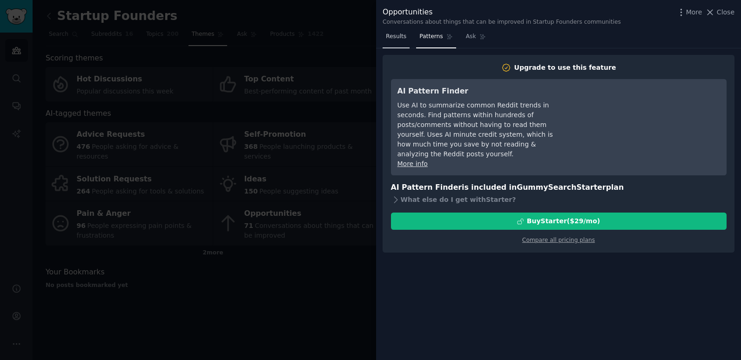
click at [396, 41] on link "Results" at bounding box center [395, 38] width 27 height 19
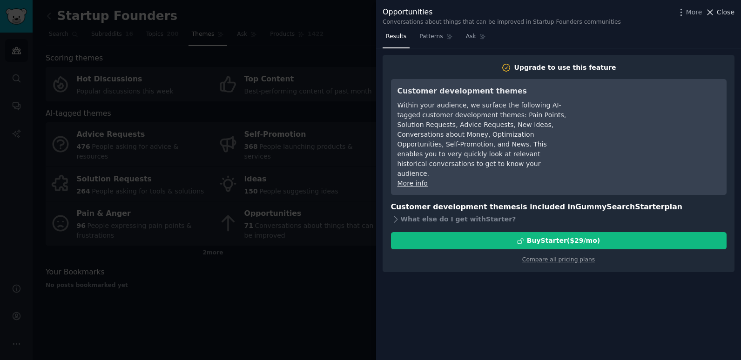
click at [719, 11] on span "Close" at bounding box center [725, 12] width 18 height 10
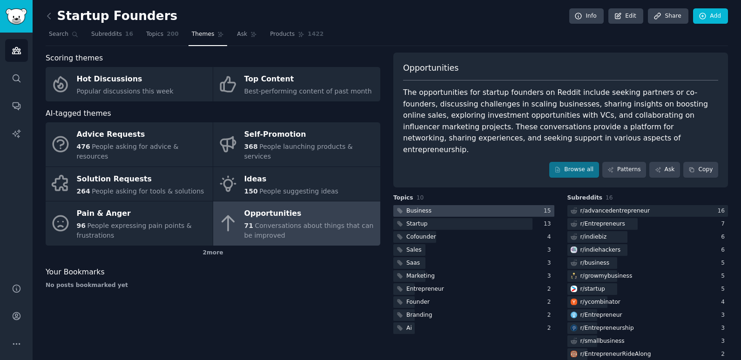
click at [458, 205] on div at bounding box center [473, 211] width 161 height 12
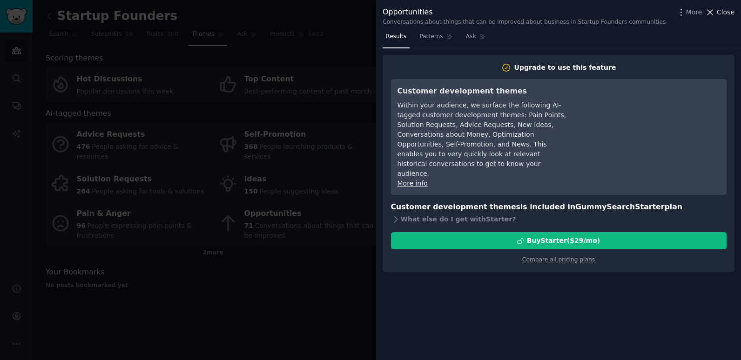
click at [729, 13] on span "Close" at bounding box center [725, 12] width 18 height 10
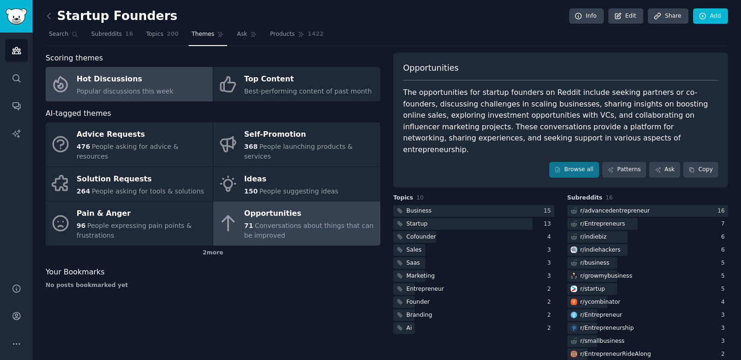
click at [161, 78] on div "Hot Discussions" at bounding box center [125, 79] width 97 height 15
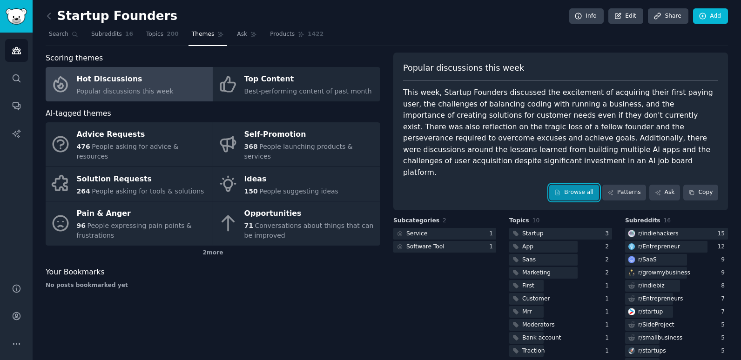
click at [579, 185] on link "Browse all" at bounding box center [574, 193] width 50 height 16
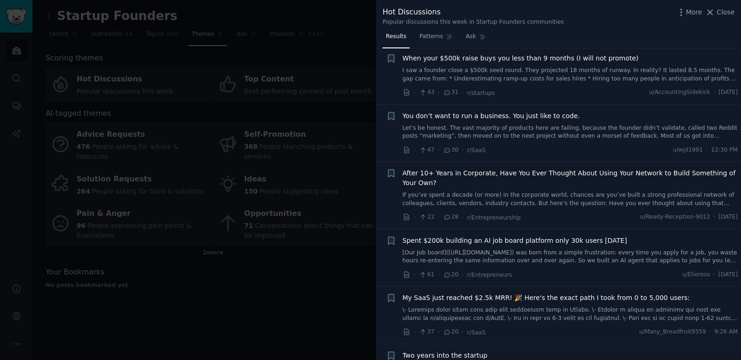
scroll to position [837, 0]
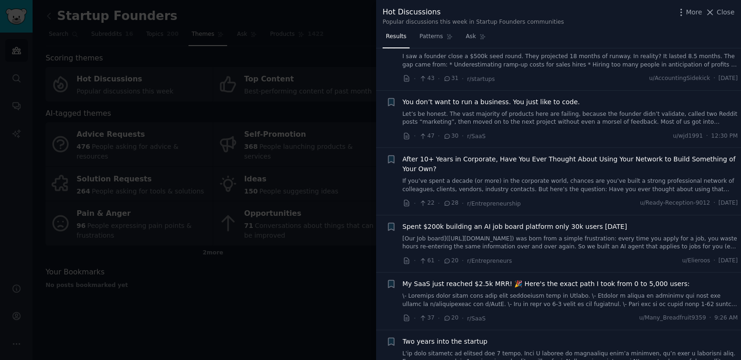
click at [502, 279] on span "My SaaS just reached $2.5k MRR! 🎉 Here's the exact path I took from 0 to 5,000 …" at bounding box center [545, 284] width 287 height 10
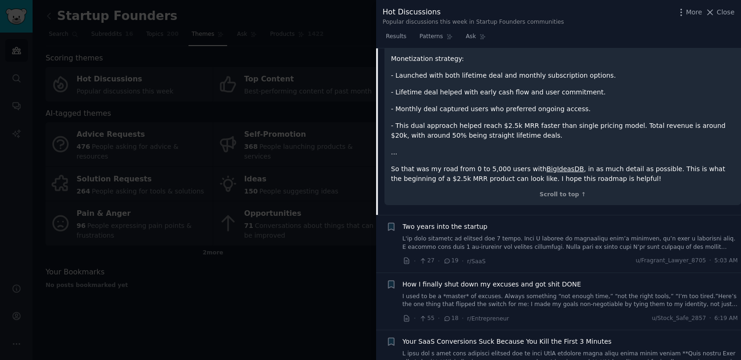
scroll to position [1556, 0]
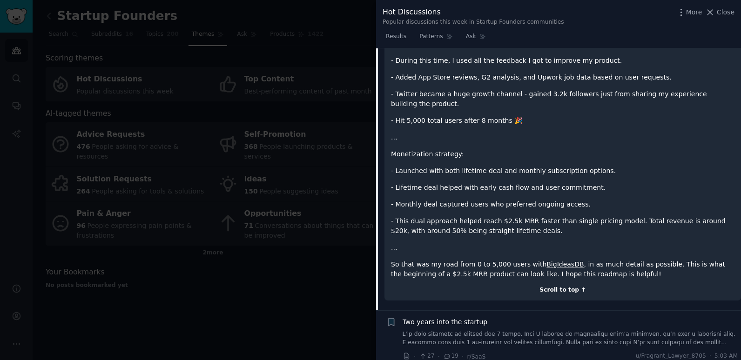
click at [567, 286] on div "Scroll to top ↑" at bounding box center [562, 290] width 343 height 8
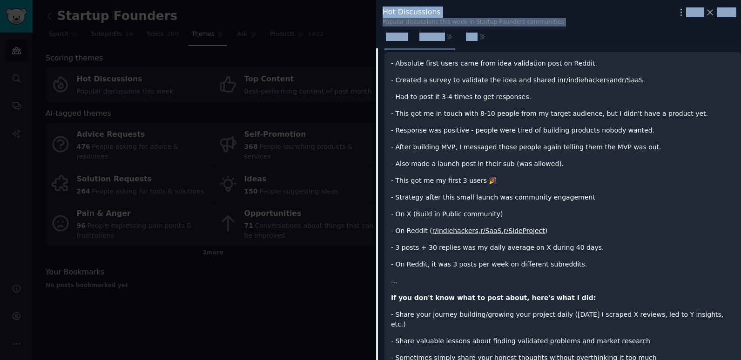
scroll to position [1206, 0]
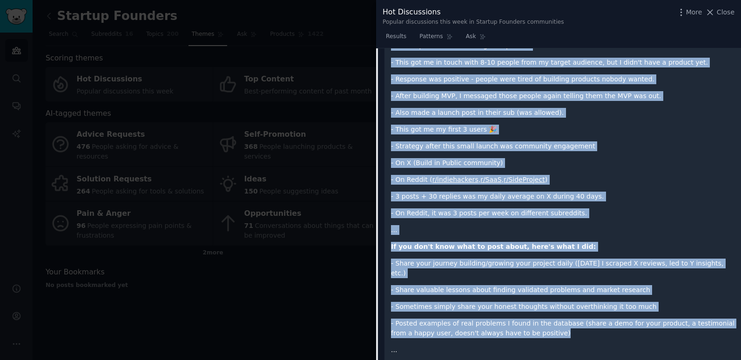
drag, startPoint x: 389, startPoint y: 153, endPoint x: 547, endPoint y: 309, distance: 222.1
click at [547, 309] on div "- Absolute first users came from idea validation post on Reddit. - Created a su…" at bounding box center [562, 325] width 356 height 649
click at [473, 134] on div "- Absolute first users came from idea validation post on Reddit. - Created a su…" at bounding box center [562, 317] width 343 height 621
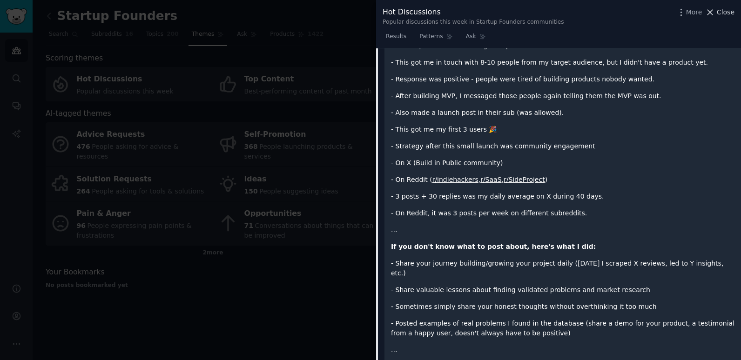
click at [728, 13] on span "Close" at bounding box center [725, 12] width 18 height 10
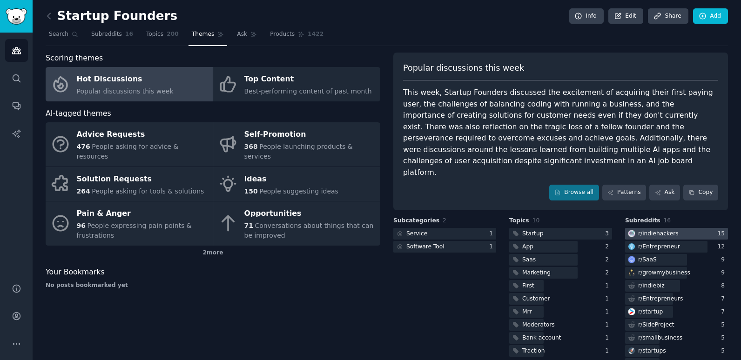
click at [664, 230] on div "r/ indiehackers" at bounding box center [658, 234] width 40 height 8
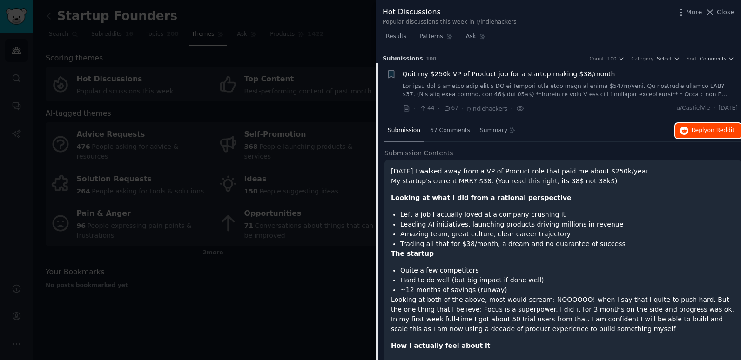
click at [701, 130] on span "Reply on Reddit" at bounding box center [712, 131] width 43 height 8
